Goal: Task Accomplishment & Management: Complete application form

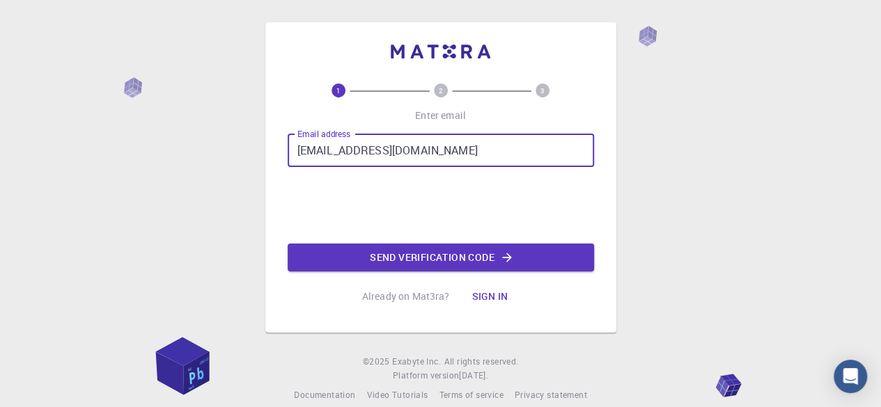
type input "[EMAIL_ADDRESS][DOMAIN_NAME]"
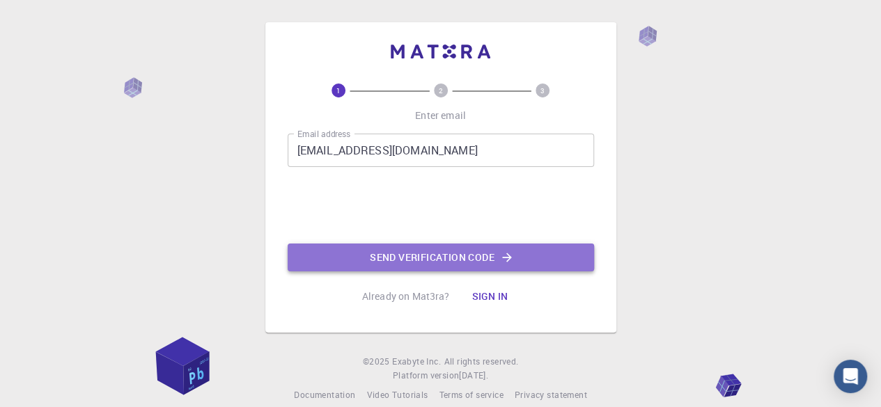
click at [425, 261] on button "Send verification code" at bounding box center [441, 258] width 306 height 28
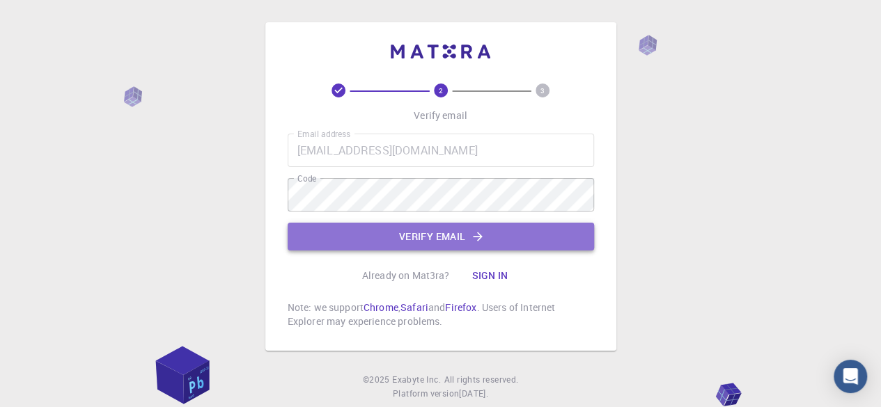
click at [432, 235] on button "Verify email" at bounding box center [441, 237] width 306 height 28
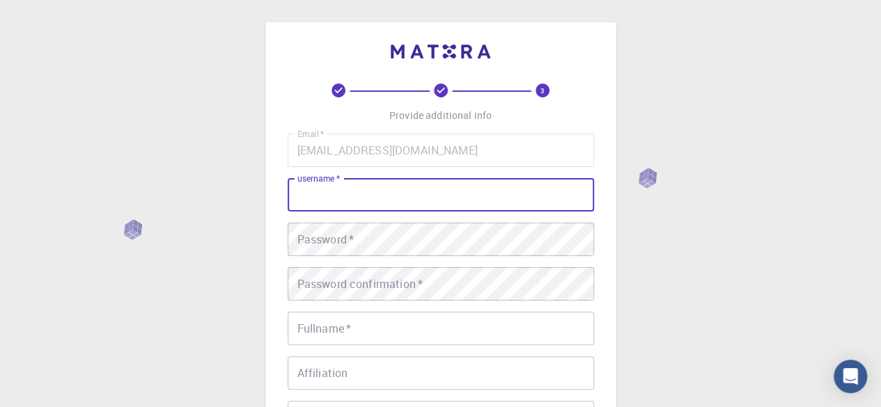
click at [407, 205] on input "username   *" at bounding box center [441, 194] width 306 height 33
type input "ad"
